Goal: Entertainment & Leisure: Consume media (video, audio)

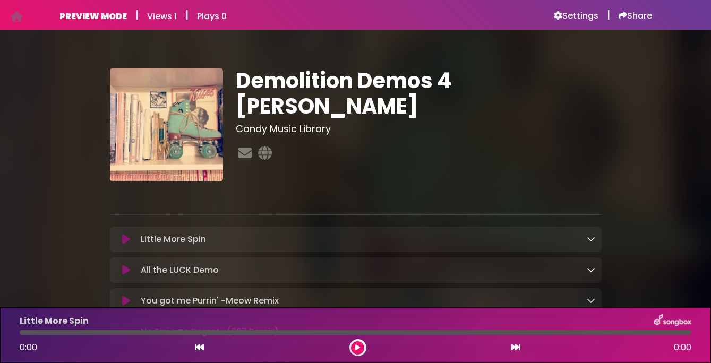
scroll to position [63, 0]
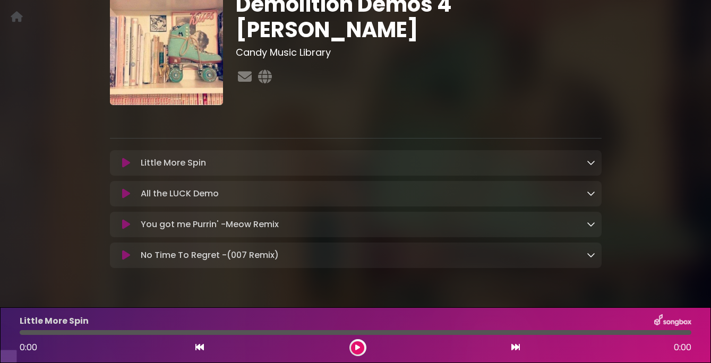
click at [124, 199] on icon at bounding box center [126, 194] width 8 height 11
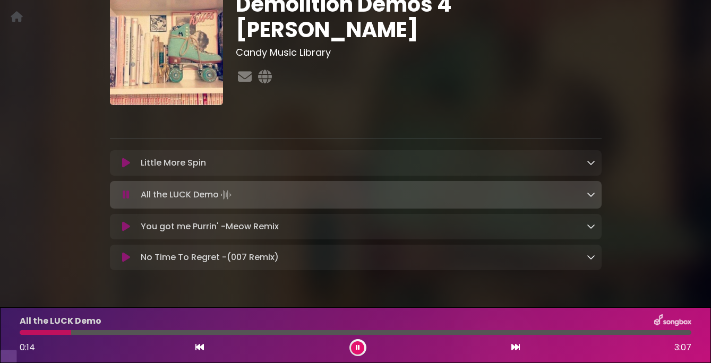
click at [124, 200] on icon at bounding box center [126, 195] width 7 height 11
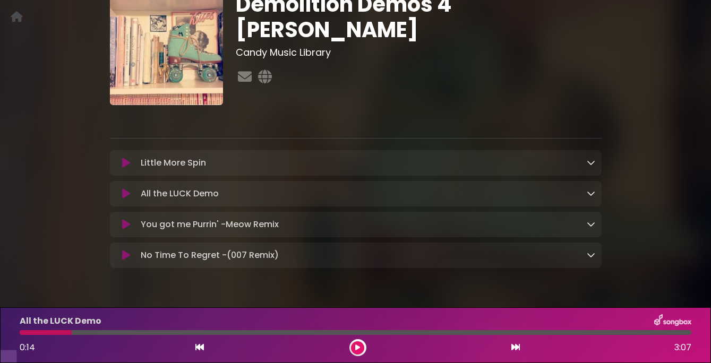
scroll to position [0, 0]
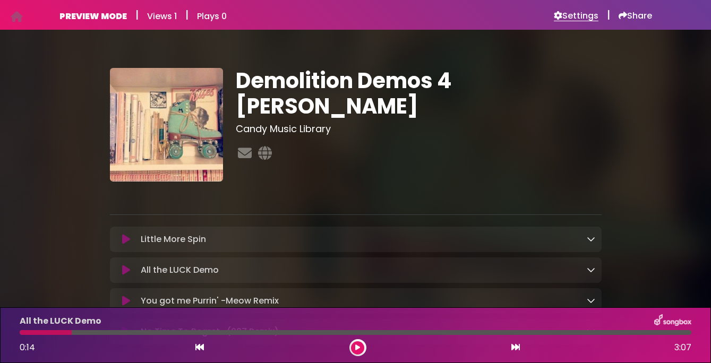
click at [584, 15] on h6 "Settings" at bounding box center [576, 16] width 45 height 11
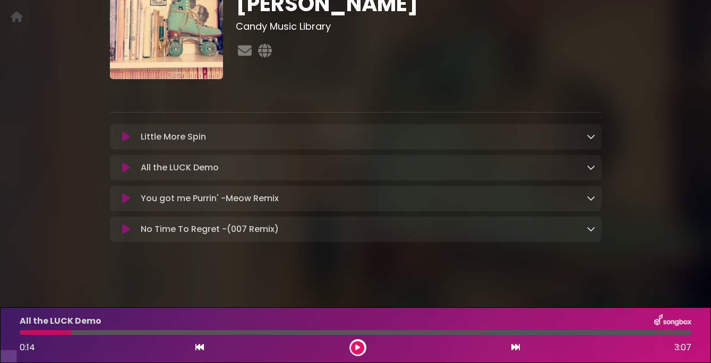
scroll to position [92, 0]
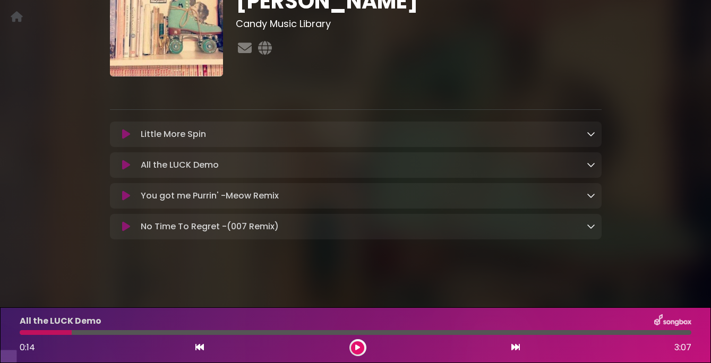
click at [125, 171] on icon at bounding box center [126, 165] width 8 height 11
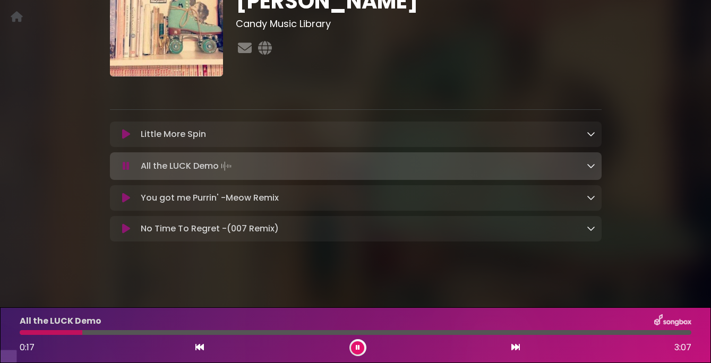
click at [125, 140] on icon at bounding box center [126, 134] width 8 height 11
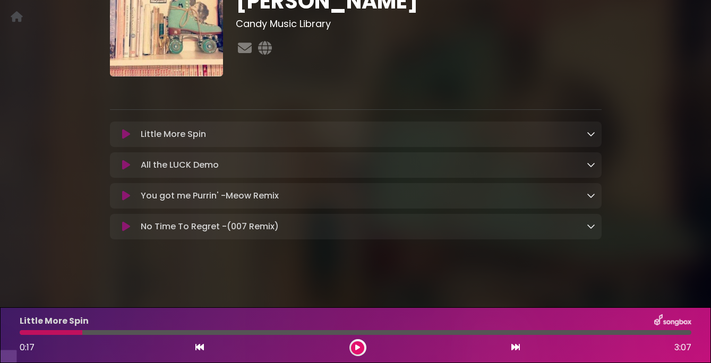
click at [125, 140] on icon at bounding box center [126, 134] width 8 height 11
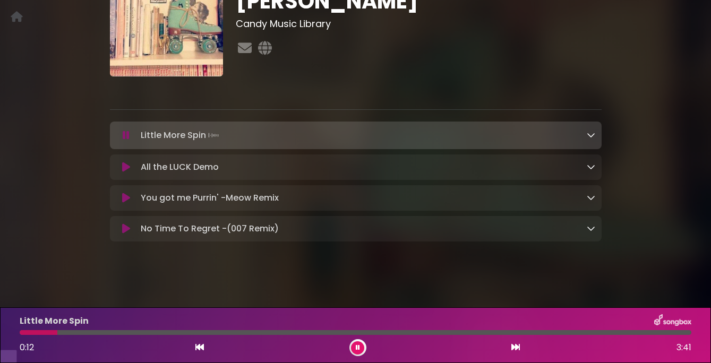
click at [127, 141] on icon at bounding box center [126, 135] width 7 height 11
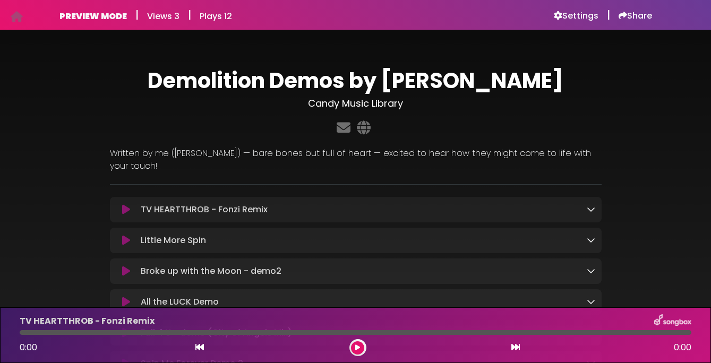
click at [127, 205] on icon at bounding box center [126, 210] width 8 height 11
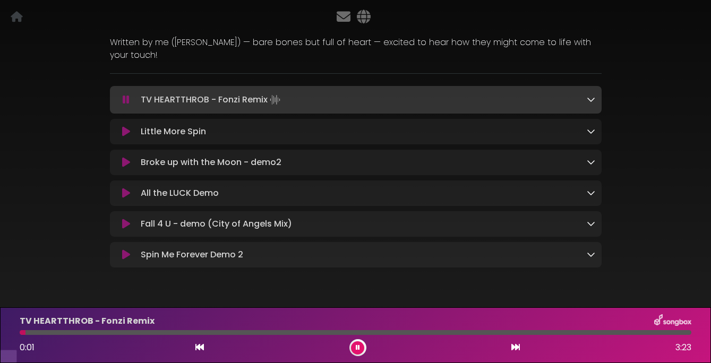
scroll to position [98, 0]
click at [126, 163] on icon at bounding box center [126, 162] width 8 height 11
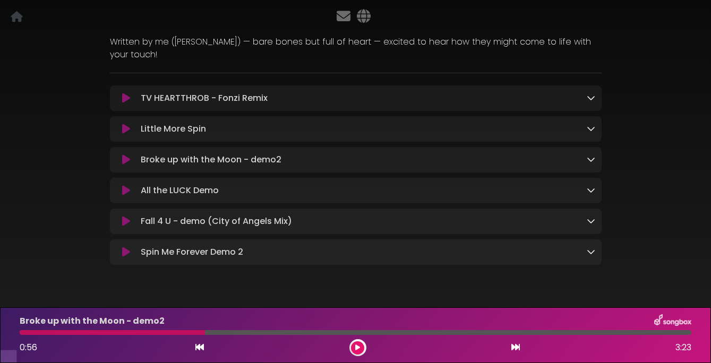
click at [126, 158] on icon at bounding box center [126, 160] width 8 height 11
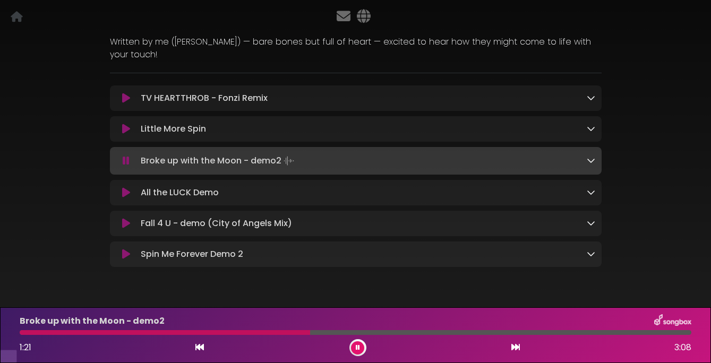
click at [130, 163] on button at bounding box center [126, 161] width 20 height 11
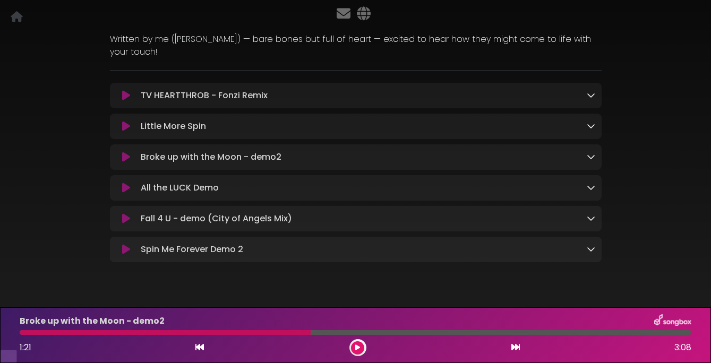
scroll to position [0, 0]
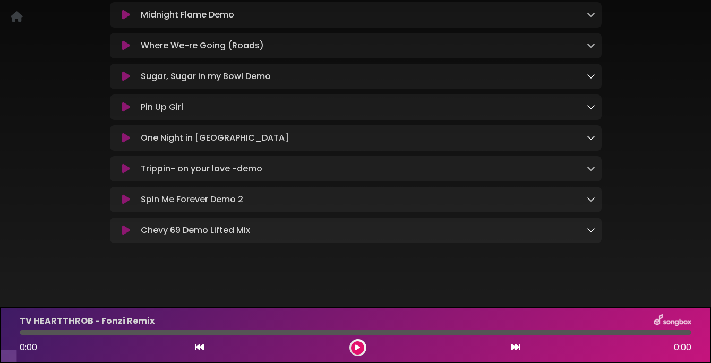
scroll to position [751, 0]
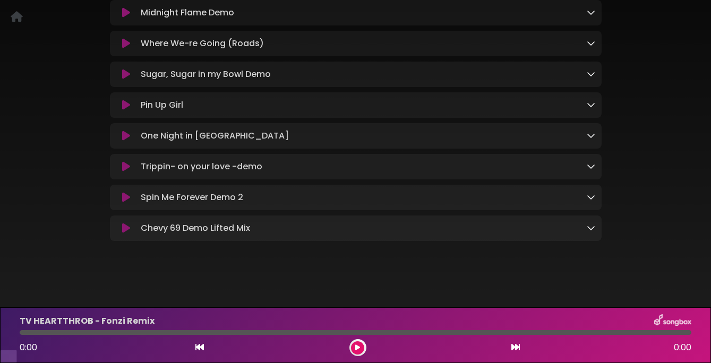
click at [127, 80] on icon at bounding box center [126, 74] width 8 height 11
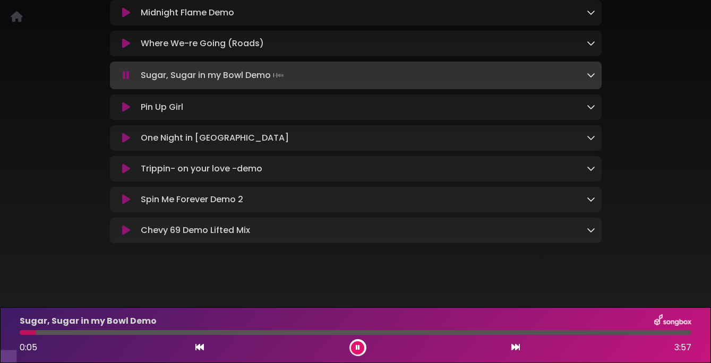
click at [124, 113] on icon at bounding box center [126, 107] width 8 height 11
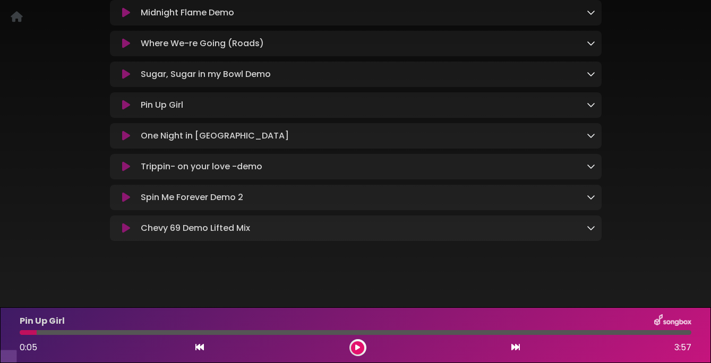
click at [126, 111] on icon at bounding box center [126, 105] width 8 height 11
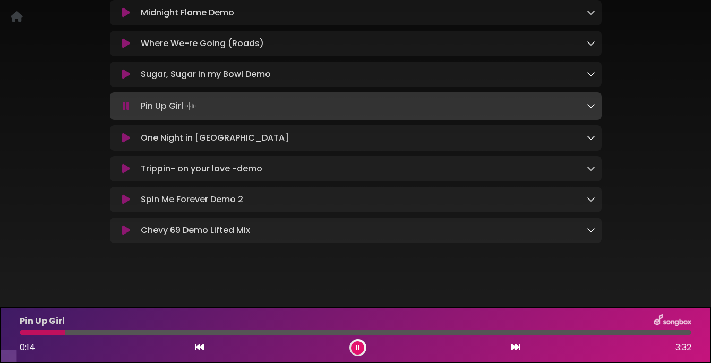
click at [128, 143] on icon at bounding box center [126, 138] width 8 height 11
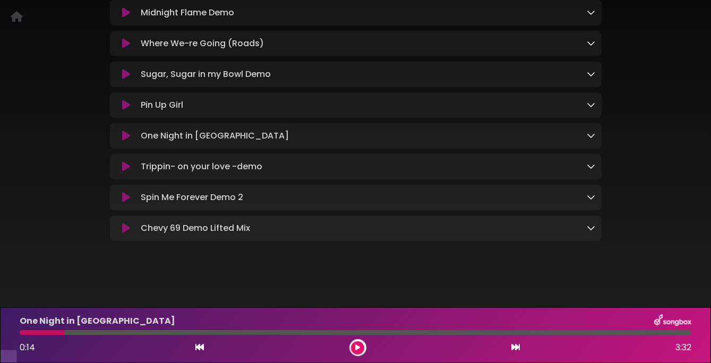
click at [128, 141] on icon at bounding box center [126, 136] width 8 height 11
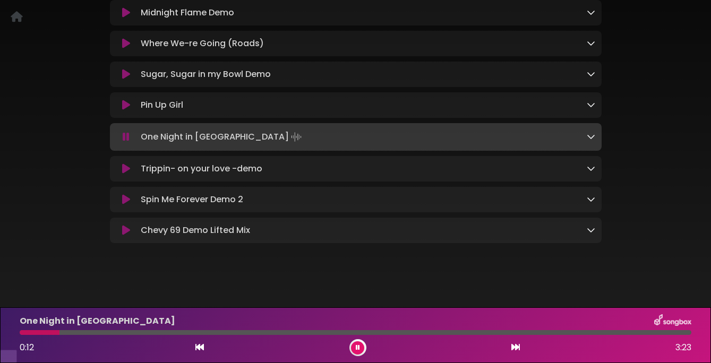
click at [126, 205] on icon at bounding box center [126, 199] width 8 height 11
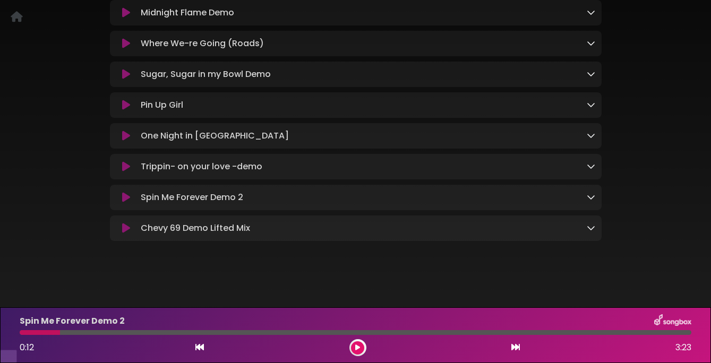
click at [126, 203] on icon at bounding box center [126, 197] width 8 height 11
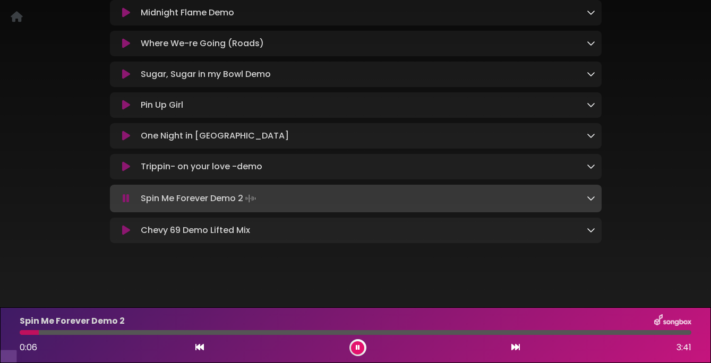
click at [126, 236] on icon at bounding box center [126, 230] width 8 height 11
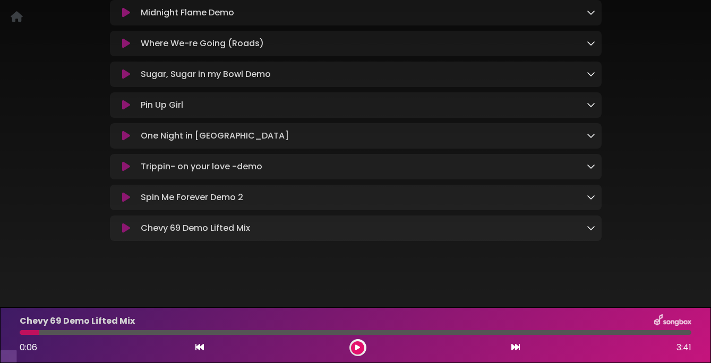
click at [126, 234] on icon at bounding box center [126, 228] width 8 height 11
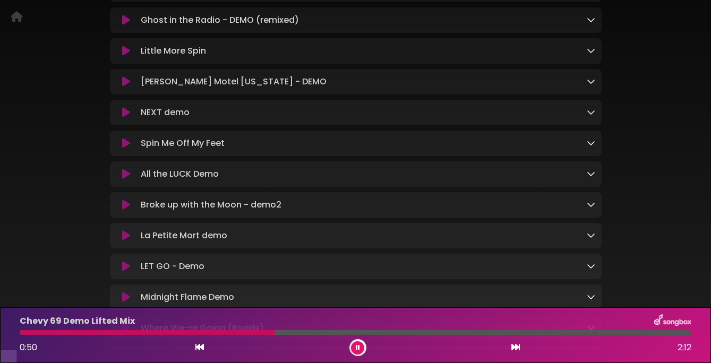
scroll to position [465, 0]
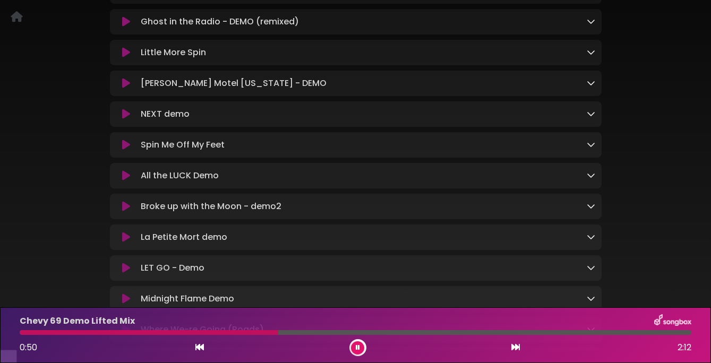
click at [124, 120] on icon at bounding box center [126, 114] width 8 height 11
click at [123, 120] on icon at bounding box center [126, 114] width 8 height 11
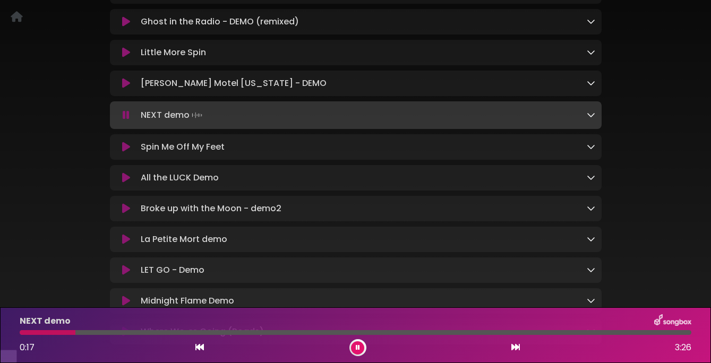
click at [358, 350] on icon at bounding box center [358, 348] width 4 height 6
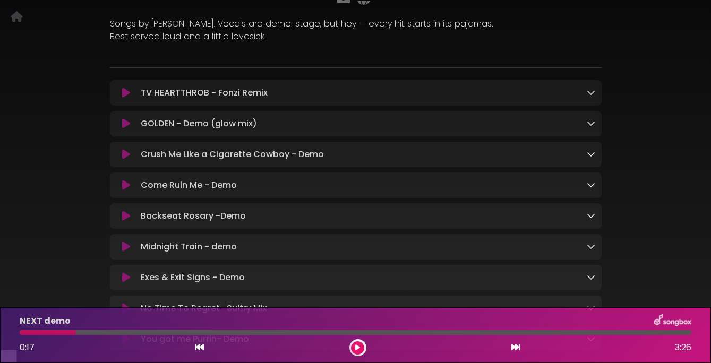
scroll to position [165, 0]
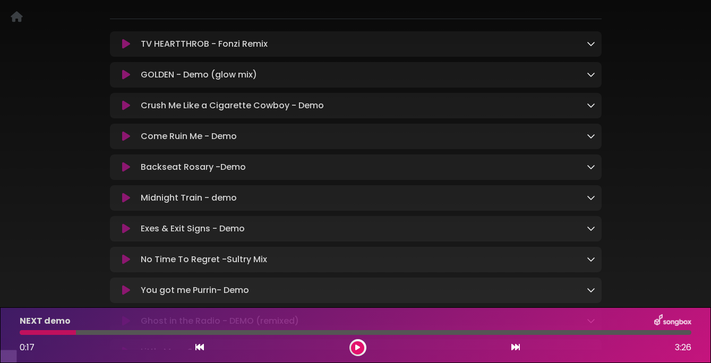
click at [129, 111] on icon at bounding box center [126, 105] width 8 height 11
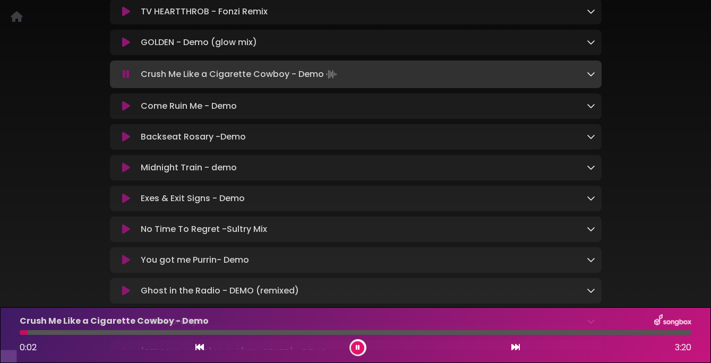
scroll to position [199, 0]
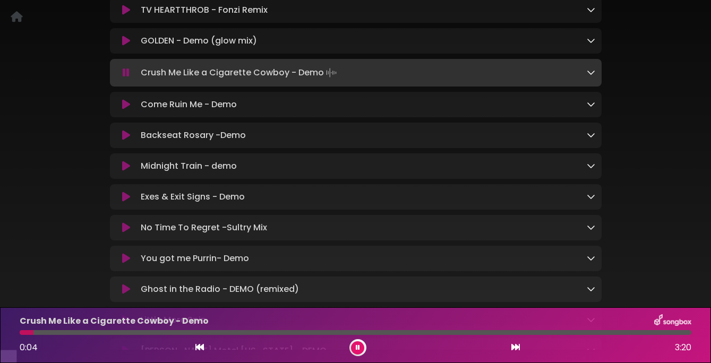
click at [128, 141] on icon at bounding box center [126, 135] width 8 height 11
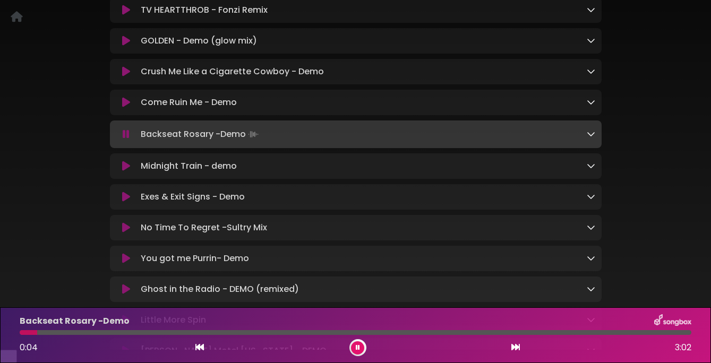
scroll to position [225, 0]
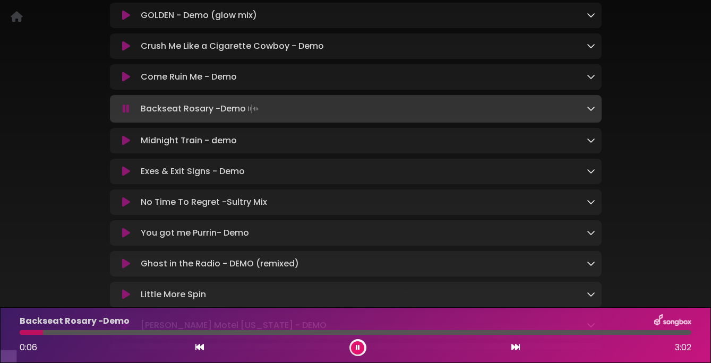
click at [120, 177] on button at bounding box center [126, 171] width 20 height 11
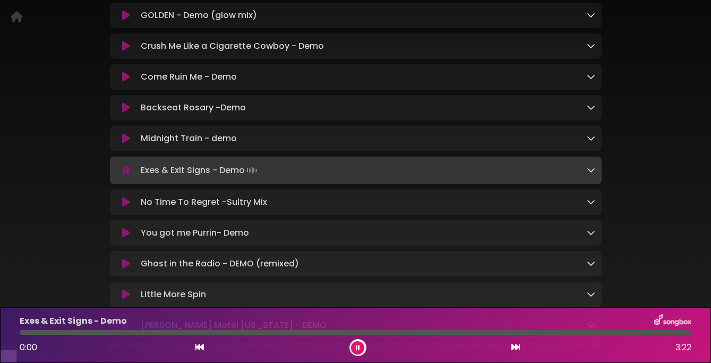
click at [125, 176] on icon at bounding box center [126, 170] width 7 height 11
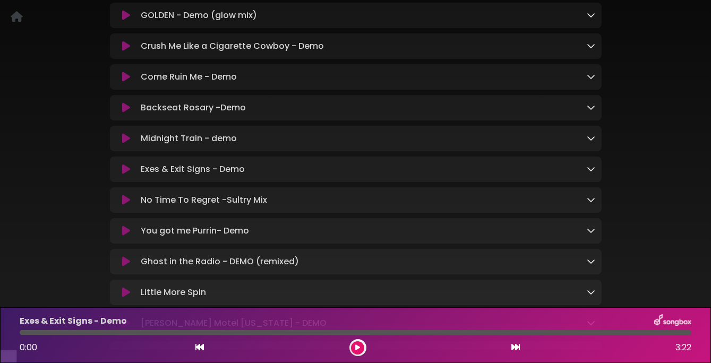
scroll to position [236, 0]
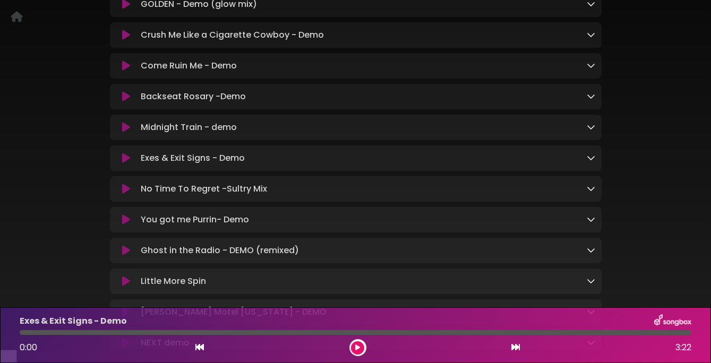
click at [127, 164] on icon at bounding box center [126, 158] width 8 height 11
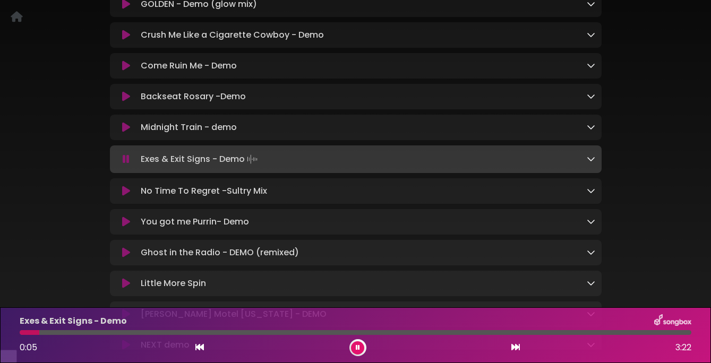
click at [124, 165] on icon at bounding box center [126, 159] width 7 height 11
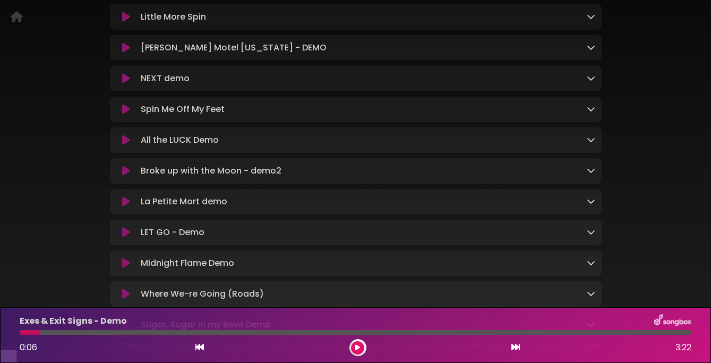
scroll to position [502, 0]
click at [123, 206] on icon at bounding box center [126, 201] width 8 height 11
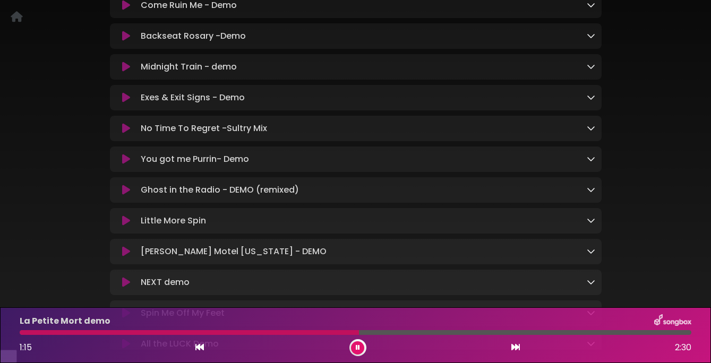
scroll to position [296, 0]
click at [124, 73] on icon at bounding box center [126, 67] width 8 height 11
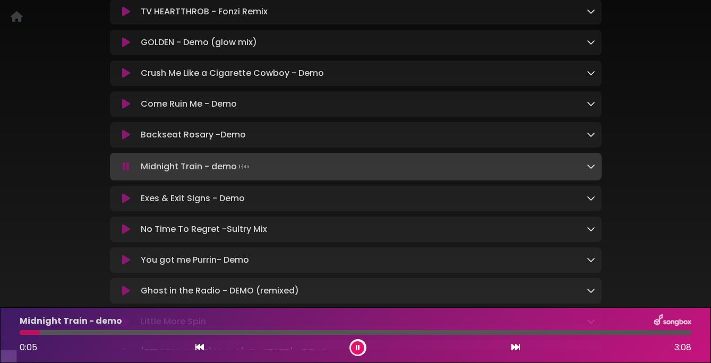
scroll to position [196, 0]
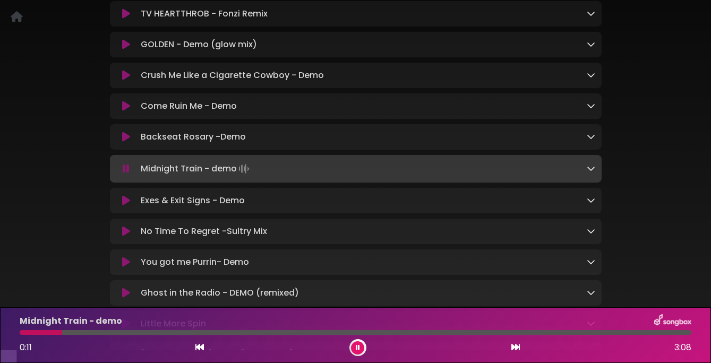
click at [126, 112] on icon at bounding box center [126, 106] width 8 height 11
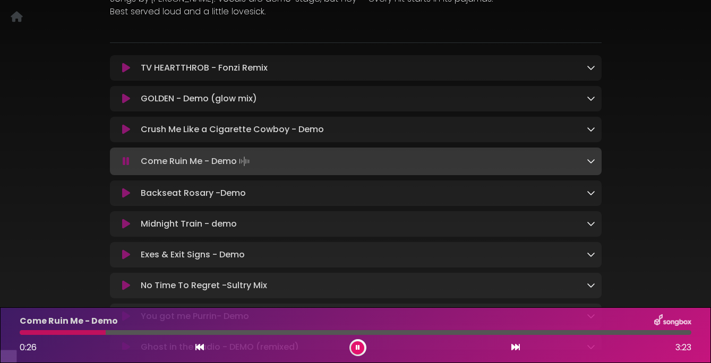
scroll to position [127, 0]
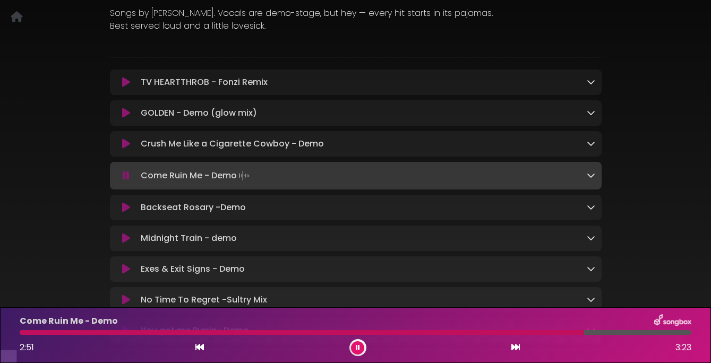
click at [127, 181] on icon at bounding box center [126, 176] width 7 height 11
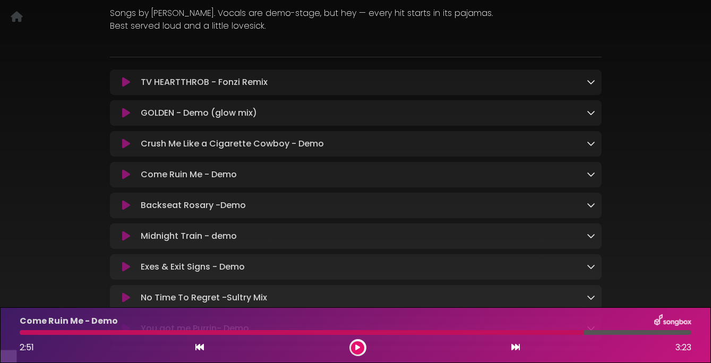
click at [125, 149] on icon at bounding box center [126, 144] width 8 height 11
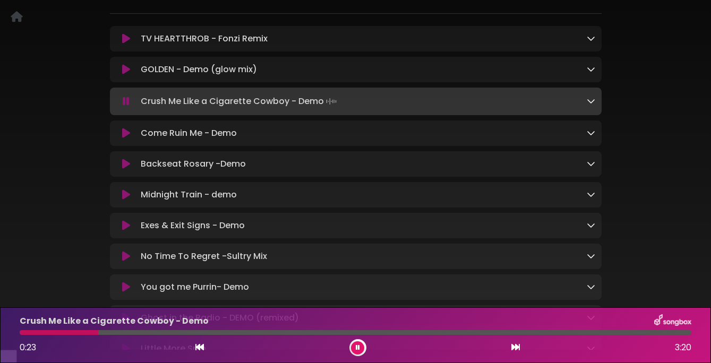
scroll to position [172, 0]
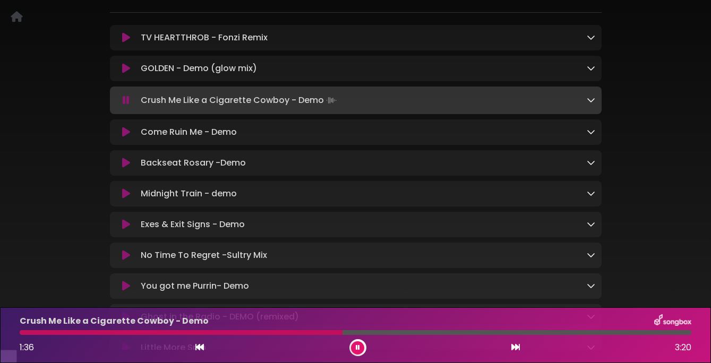
click at [123, 106] on icon at bounding box center [126, 100] width 7 height 11
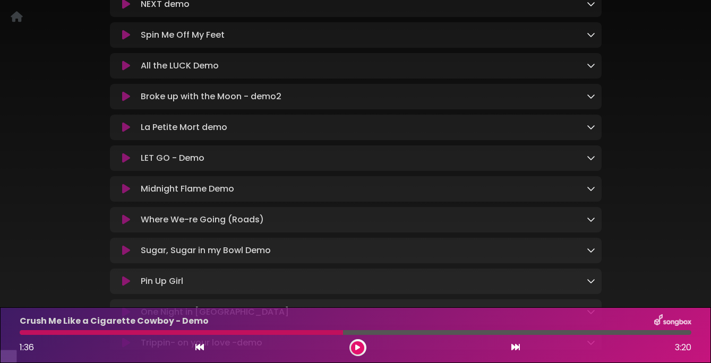
scroll to position [604, 0]
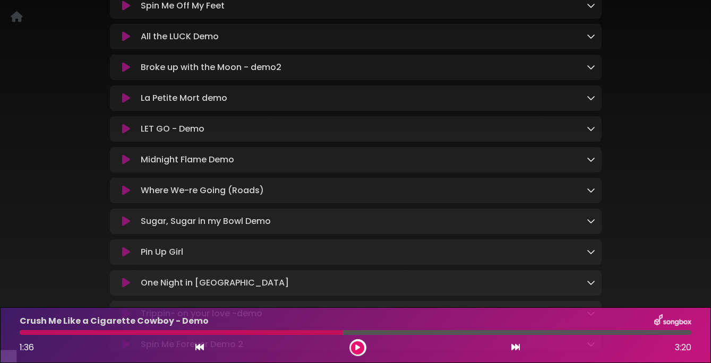
click at [121, 73] on button at bounding box center [126, 67] width 20 height 11
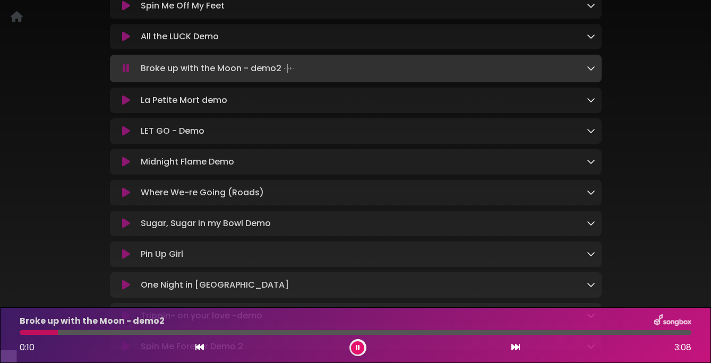
click at [121, 74] on button at bounding box center [126, 68] width 20 height 11
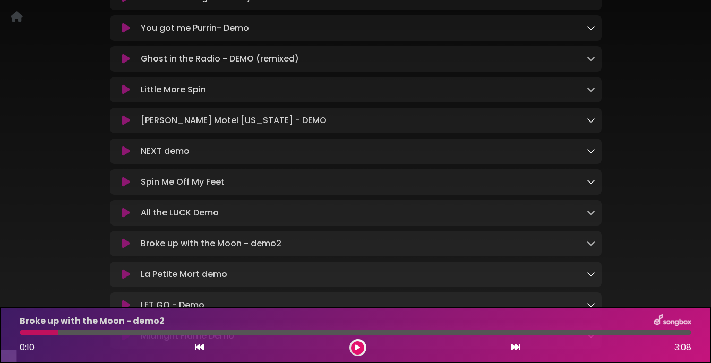
scroll to position [427, 0]
click at [126, 157] on icon at bounding box center [126, 152] width 8 height 11
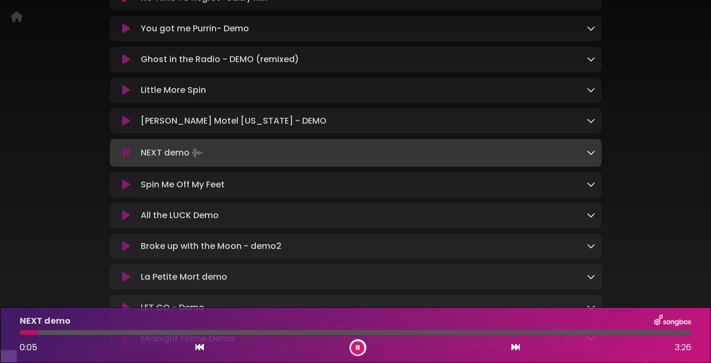
click at [126, 158] on icon at bounding box center [126, 153] width 7 height 11
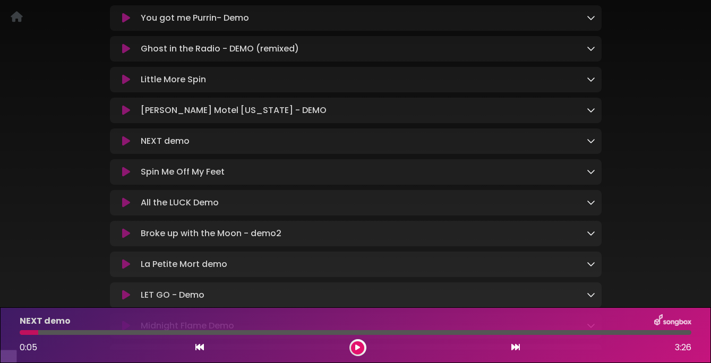
scroll to position [446, 0]
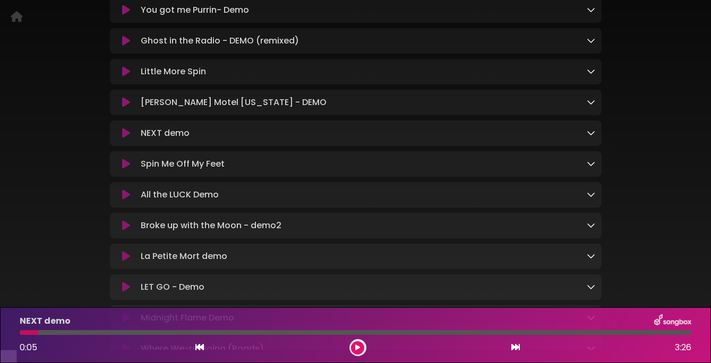
click at [124, 139] on icon at bounding box center [126, 133] width 8 height 11
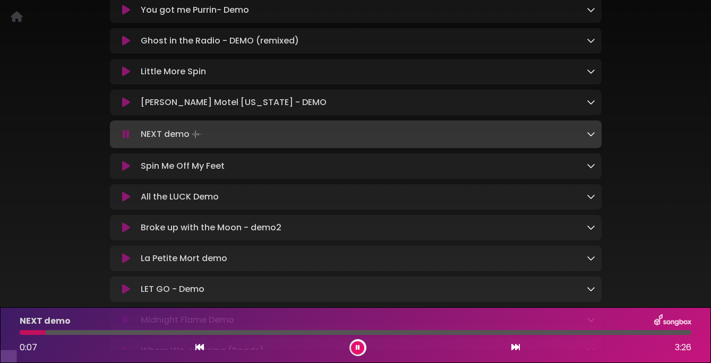
click at [355, 345] on button at bounding box center [357, 348] width 13 height 13
